Goal: Task Accomplishment & Management: Manage account settings

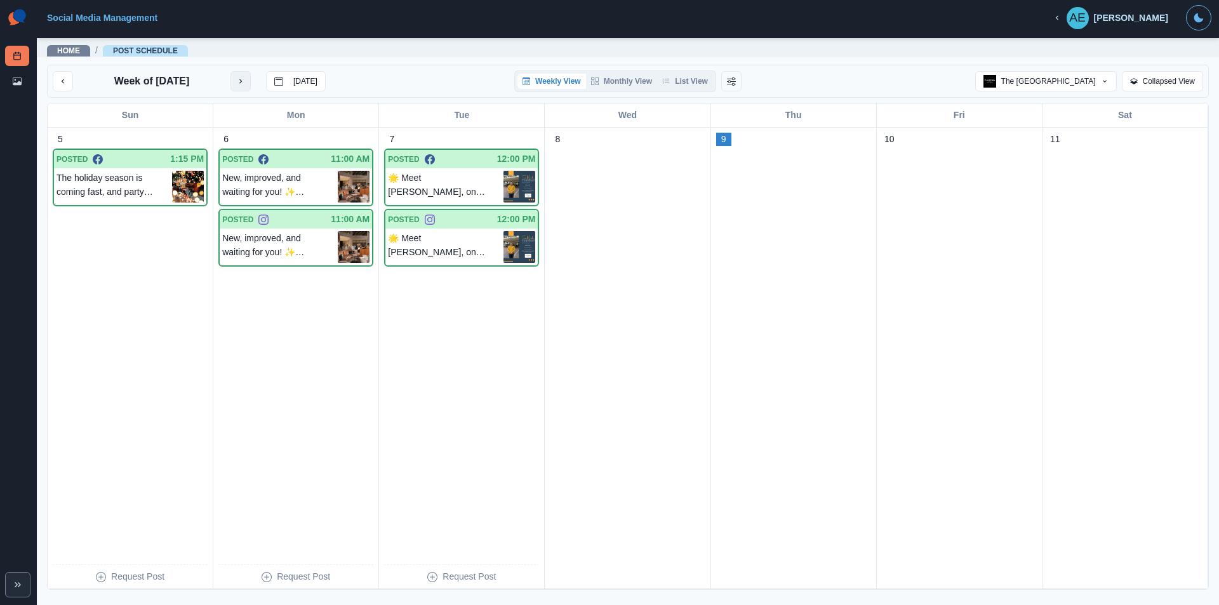
click at [236, 81] on button "next month" at bounding box center [240, 81] width 20 height 20
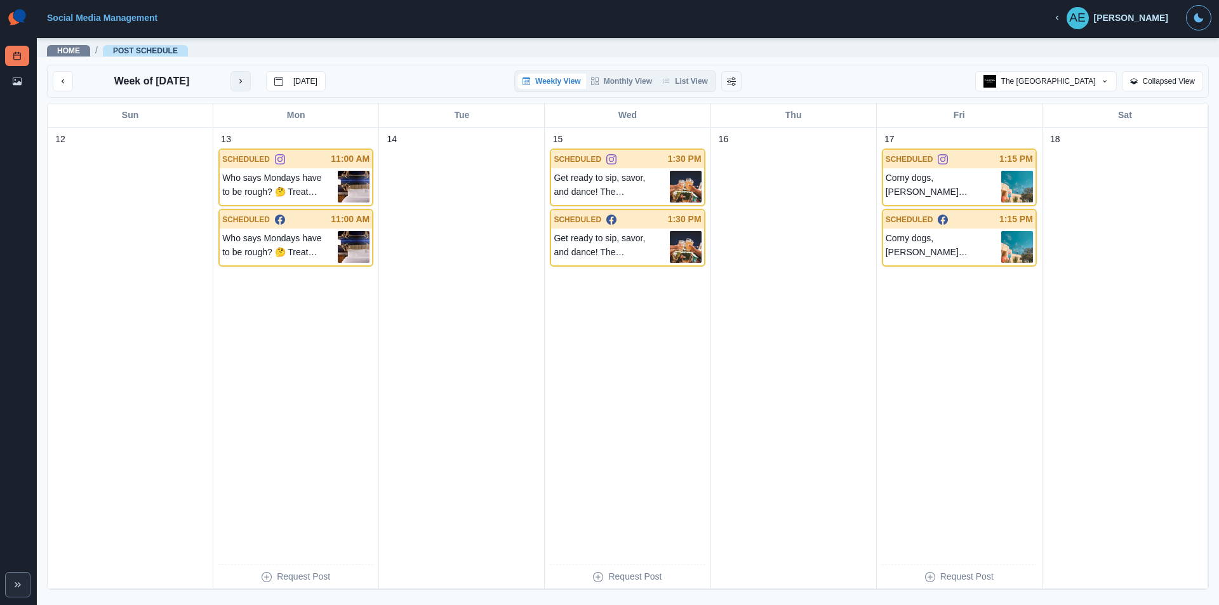
click at [241, 77] on icon "next month" at bounding box center [240, 81] width 9 height 9
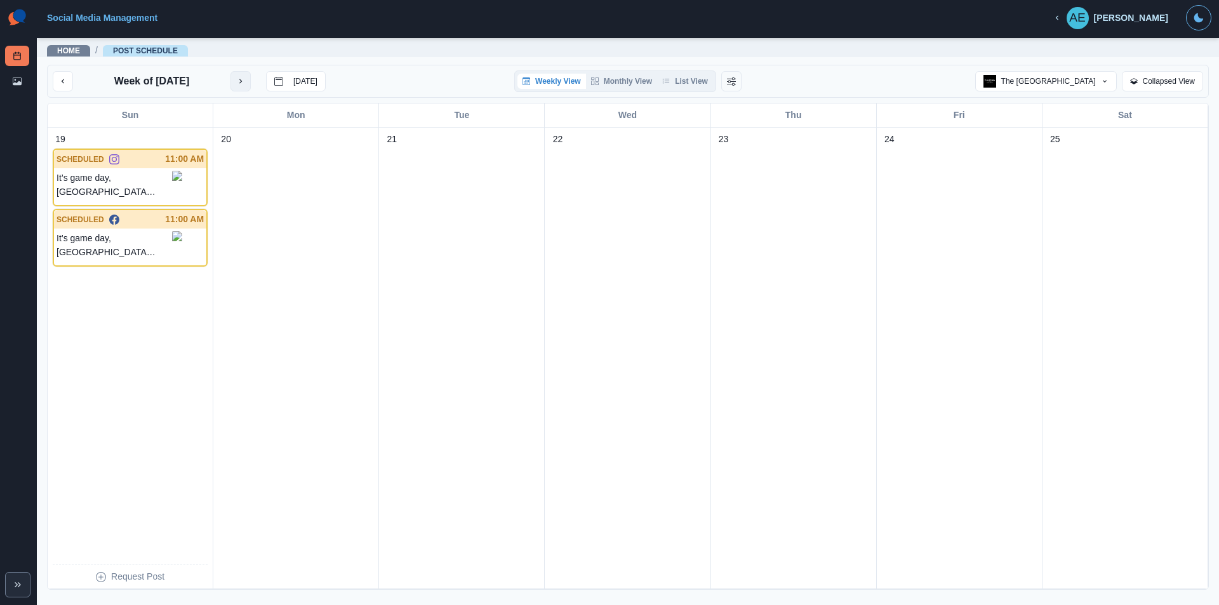
click at [232, 81] on button "next month" at bounding box center [240, 81] width 20 height 20
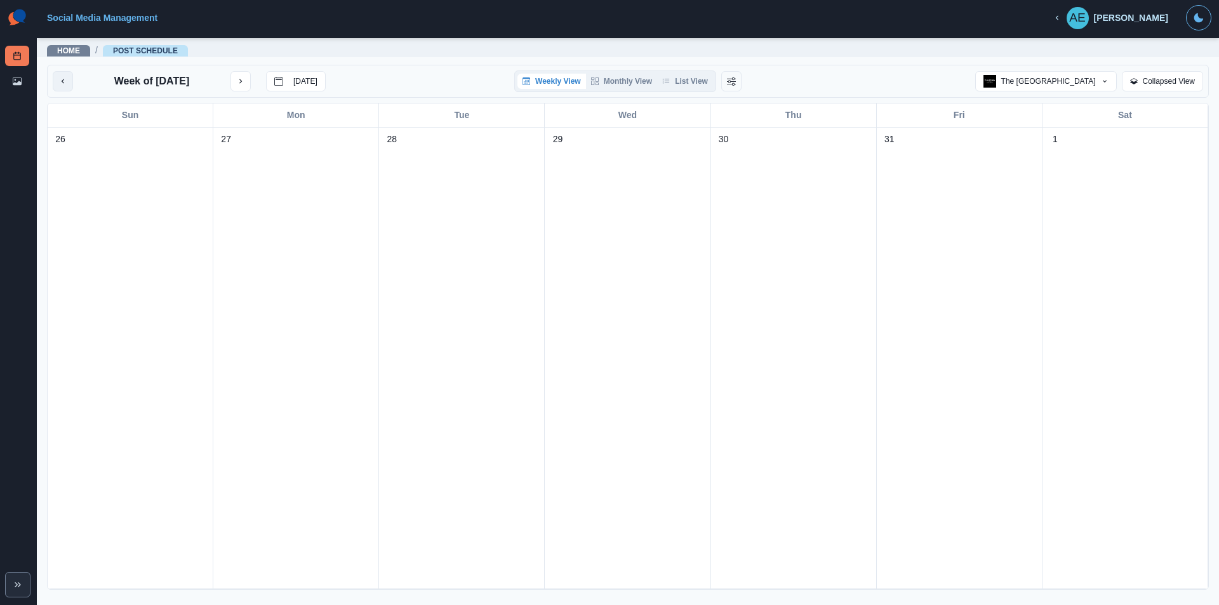
click at [64, 83] on icon "previous month" at bounding box center [62, 81] width 9 height 9
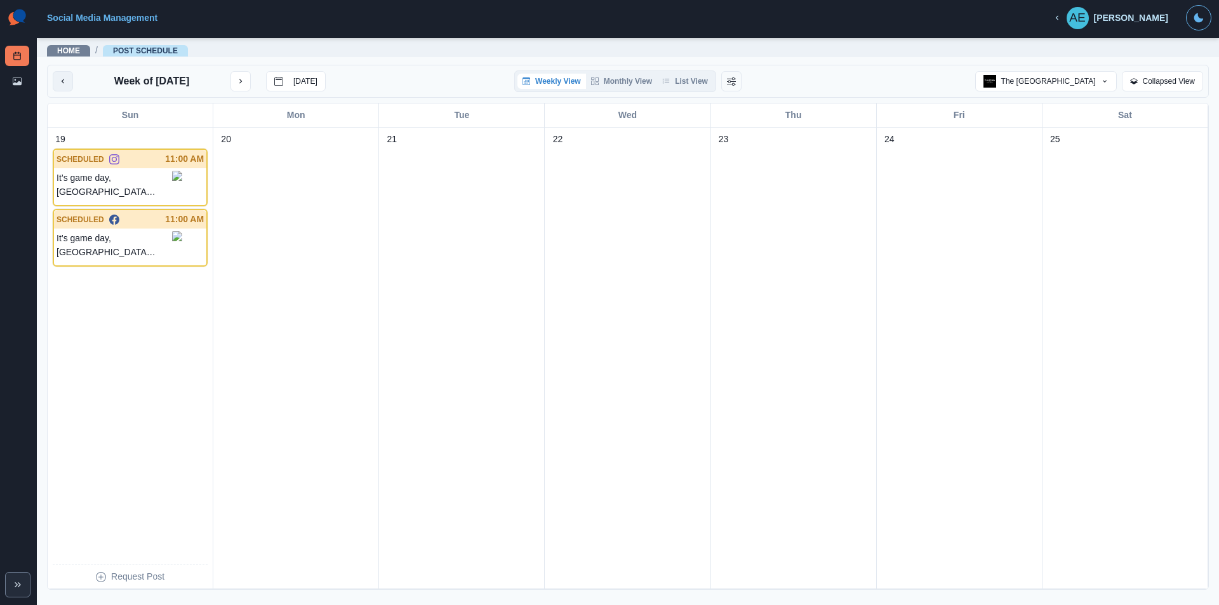
click at [60, 80] on icon "previous month" at bounding box center [62, 81] width 9 height 9
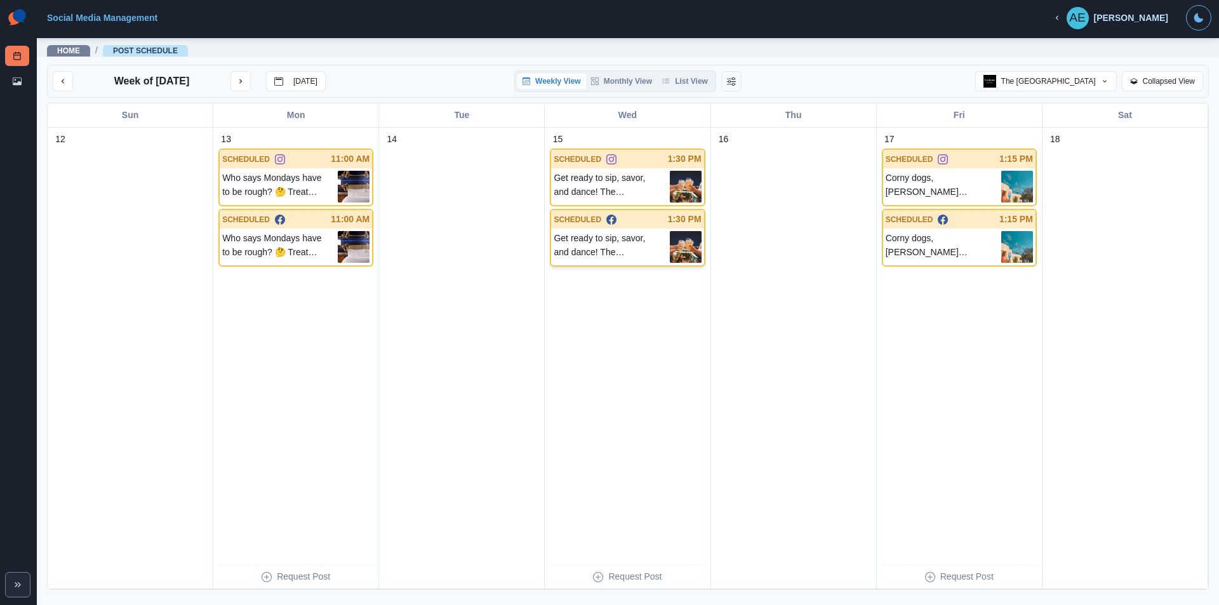
click at [614, 229] on div "Get ready to sip, savor, and dance! The Downtown Dallas Beer Festival is back o…" at bounding box center [627, 247] width 152 height 37
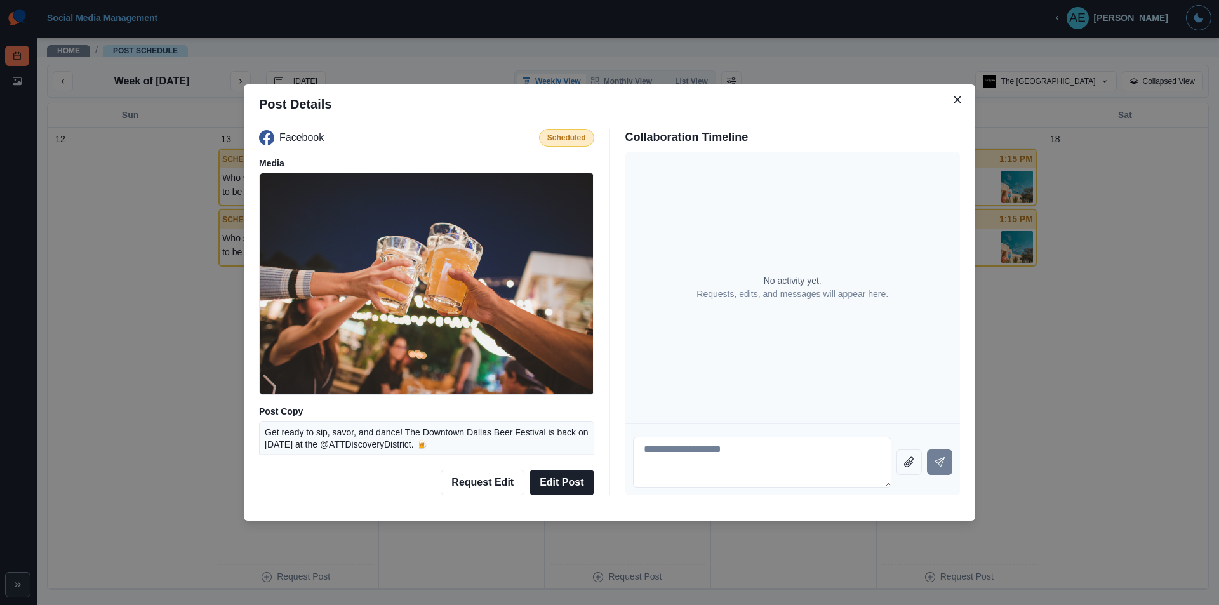
drag, startPoint x: 957, startPoint y: 99, endPoint x: 917, endPoint y: 102, distance: 40.8
click at [958, 99] on icon "Close" at bounding box center [958, 100] width 8 height 8
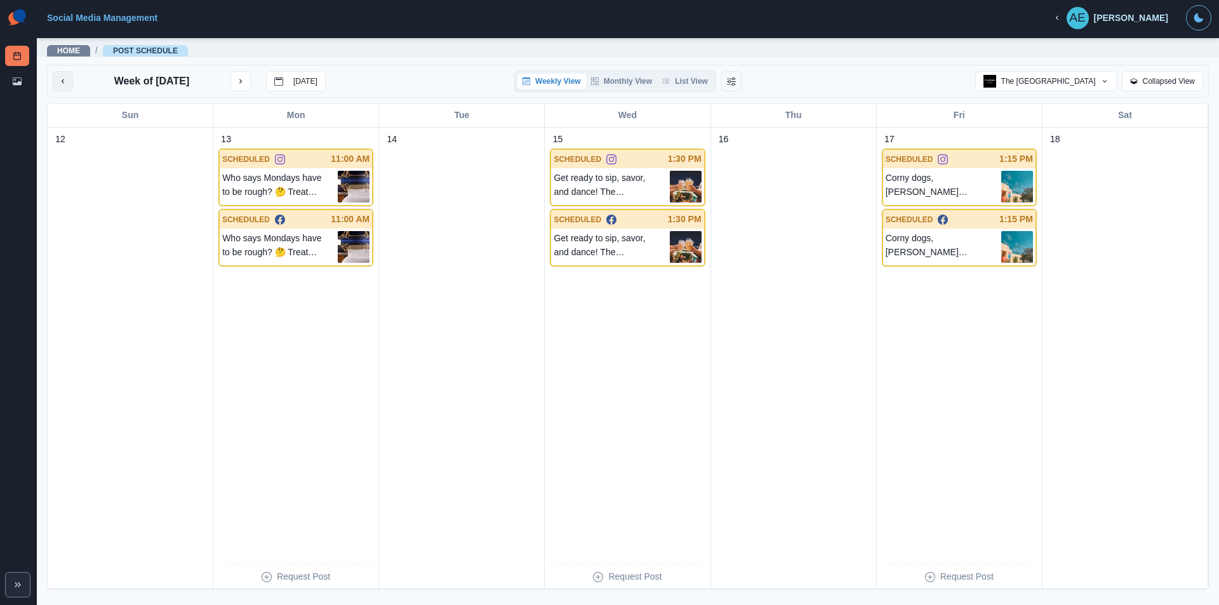
click at [62, 77] on icon "previous month" at bounding box center [62, 81] width 9 height 9
